Goal: Task Accomplishment & Management: Use online tool/utility

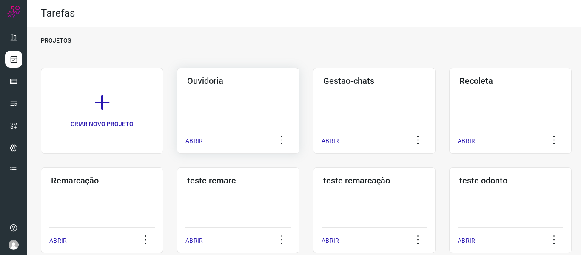
click at [200, 139] on p "ABRIR" at bounding box center [193, 140] width 17 height 9
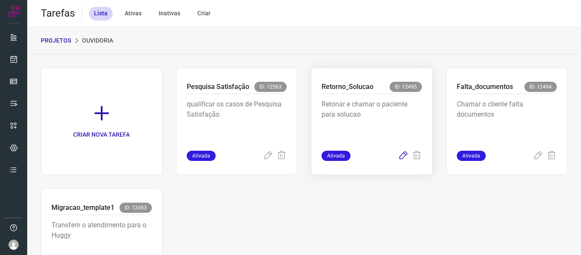
click at [398, 159] on icon at bounding box center [403, 156] width 10 height 10
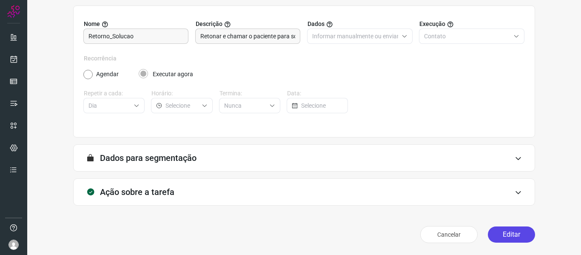
scroll to position [77, 0]
click at [503, 241] on button "Editar" at bounding box center [511, 234] width 47 height 16
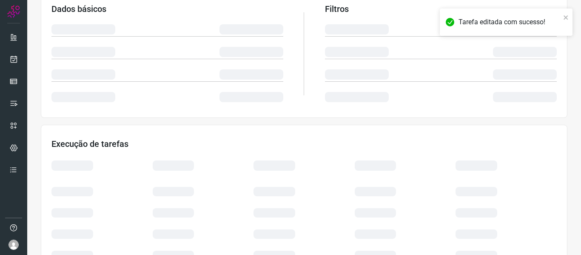
scroll to position [200, 0]
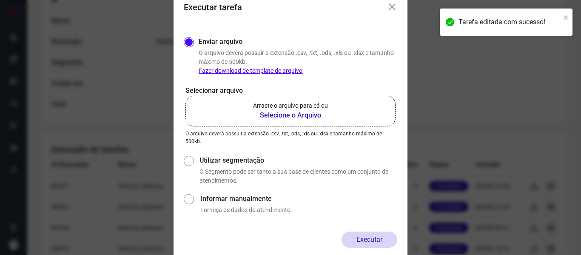
click at [290, 93] on p "Selecionar arquivo" at bounding box center [290, 90] width 210 height 10
click at [298, 120] on b "Selecione o Arquivo" at bounding box center [290, 115] width 75 height 10
click at [0, 0] on input "Arraste o arquivo para cá ou Selecione o Arquivo" at bounding box center [0, 0] width 0 height 0
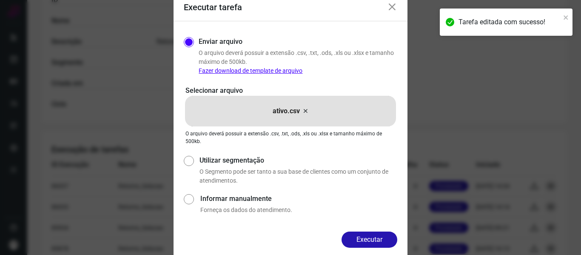
click at [360, 239] on button "Executar" at bounding box center [369, 239] width 56 height 16
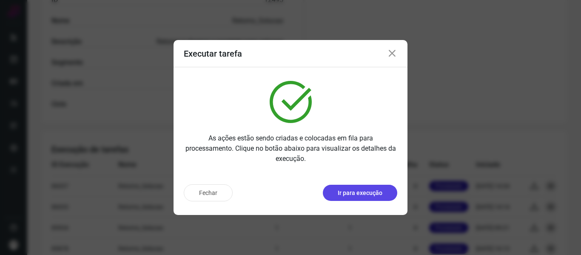
click at [355, 187] on button "Ir para execução" at bounding box center [360, 193] width 74 height 16
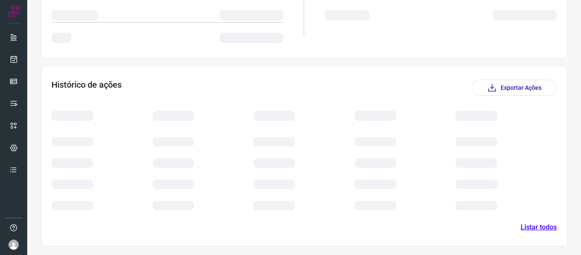
scroll to position [138, 0]
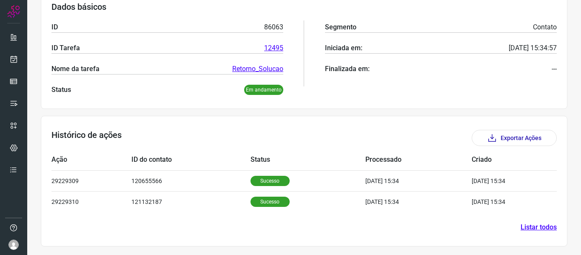
click at [22, 57] on div at bounding box center [13, 127] width 27 height 255
click at [14, 57] on icon at bounding box center [13, 59] width 9 height 9
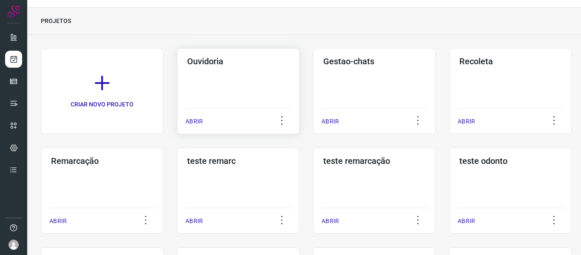
click at [183, 119] on div "Ouvidoria ABRIR" at bounding box center [238, 91] width 122 height 86
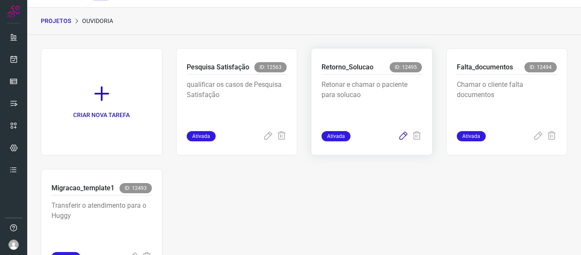
click at [398, 138] on icon at bounding box center [403, 136] width 10 height 10
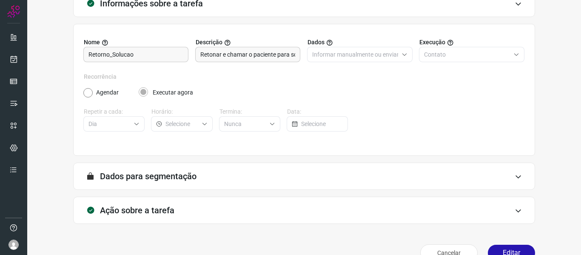
scroll to position [77, 0]
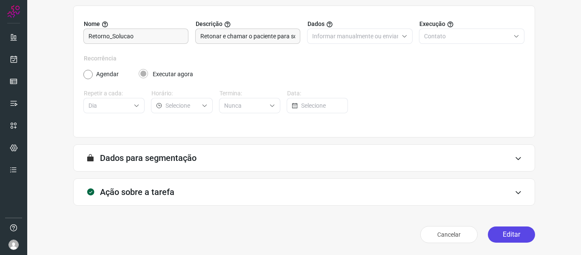
click at [503, 237] on button "Editar" at bounding box center [511, 234] width 47 height 16
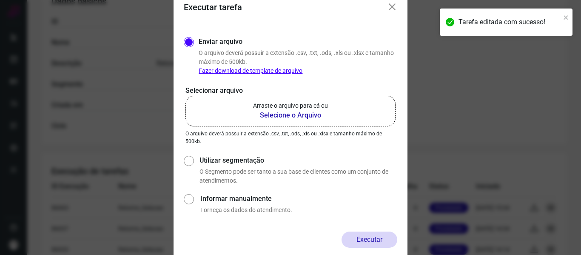
scroll to position [200, 0]
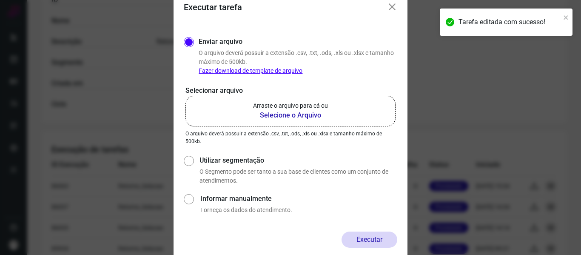
click at [301, 111] on b "Selecione o Arquivo" at bounding box center [290, 115] width 75 height 10
click at [0, 0] on input "Arraste o arquivo para cá ou Selecione o Arquivo" at bounding box center [0, 0] width 0 height 0
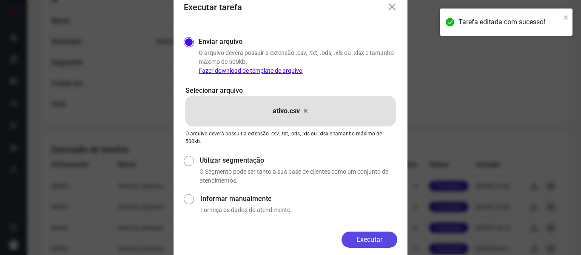
click at [367, 237] on button "Executar" at bounding box center [369, 239] width 56 height 16
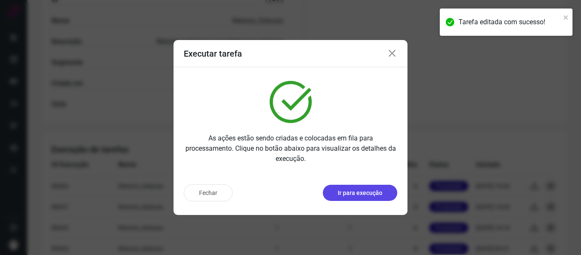
click at [358, 188] on p "Ir para execução" at bounding box center [360, 192] width 45 height 9
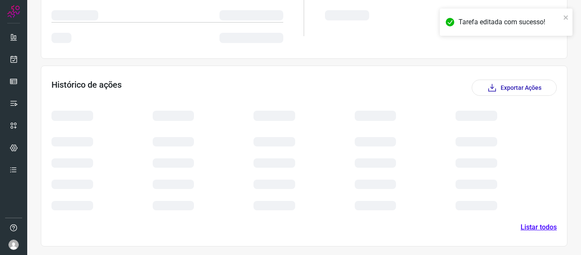
scroll to position [117, 0]
